Goal: Navigation & Orientation: Find specific page/section

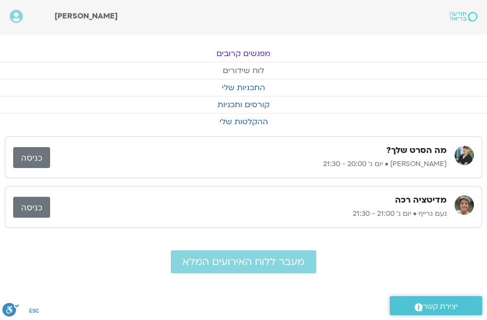
drag, startPoint x: 249, startPoint y: 69, endPoint x: 276, endPoint y: 74, distance: 27.2
click at [250, 69] on link "לוח שידורים" at bounding box center [243, 70] width 487 height 17
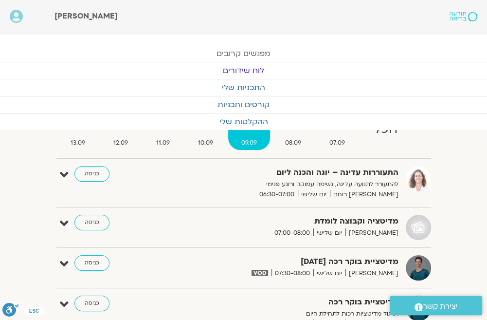
click at [260, 54] on link "מפגשים קרובים" at bounding box center [243, 53] width 487 height 17
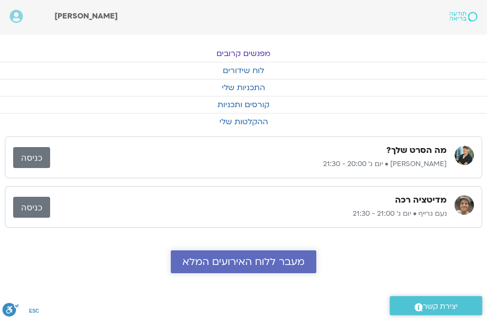
drag, startPoint x: 242, startPoint y: 259, endPoint x: 249, endPoint y: 256, distance: 7.4
click at [242, 259] on span "מעבר ללוח האירועים המלא" at bounding box center [243, 261] width 122 height 11
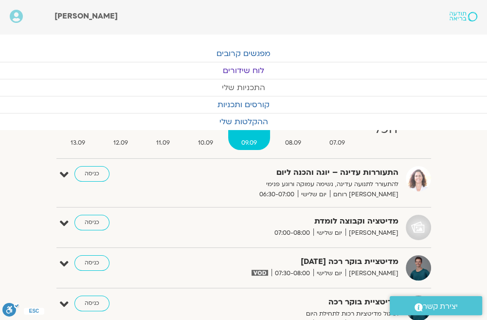
click at [258, 87] on link "התכניות שלי" at bounding box center [243, 87] width 487 height 17
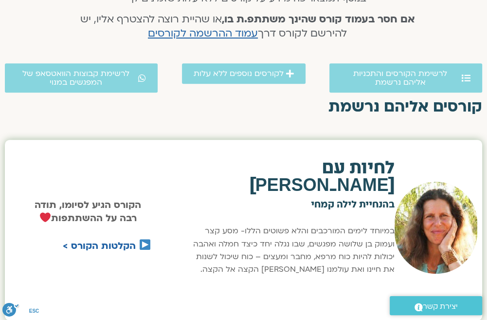
scroll to position [243, 0]
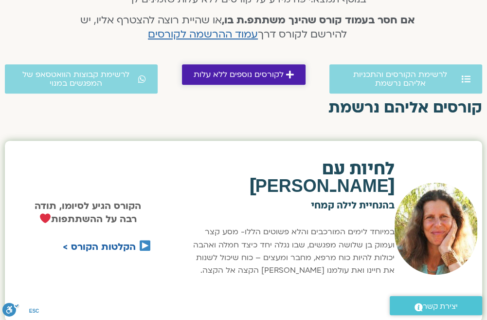
click at [262, 76] on span "לקורסים נוספים ללא עלות" at bounding box center [239, 74] width 90 height 9
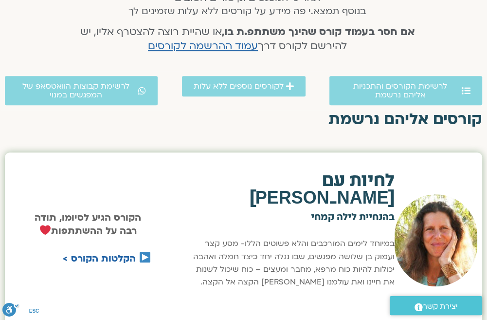
scroll to position [231, 0]
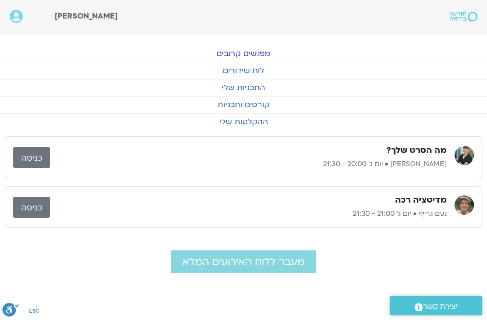
click at [239, 54] on link "מפגשים קרובים" at bounding box center [243, 53] width 487 height 17
click at [251, 69] on link "לוח שידורים" at bounding box center [243, 70] width 487 height 17
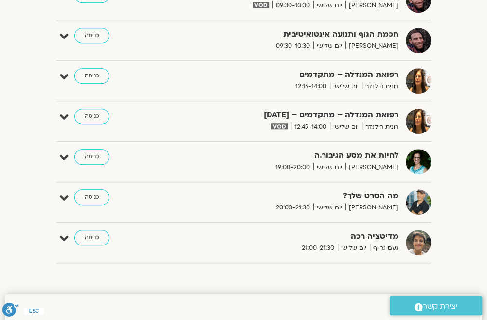
scroll to position [535, 0]
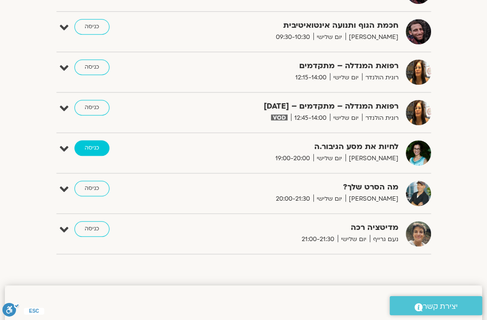
click at [90, 144] on link "כניסה" at bounding box center [91, 148] width 35 height 16
